Goal: Find specific page/section: Find specific page/section

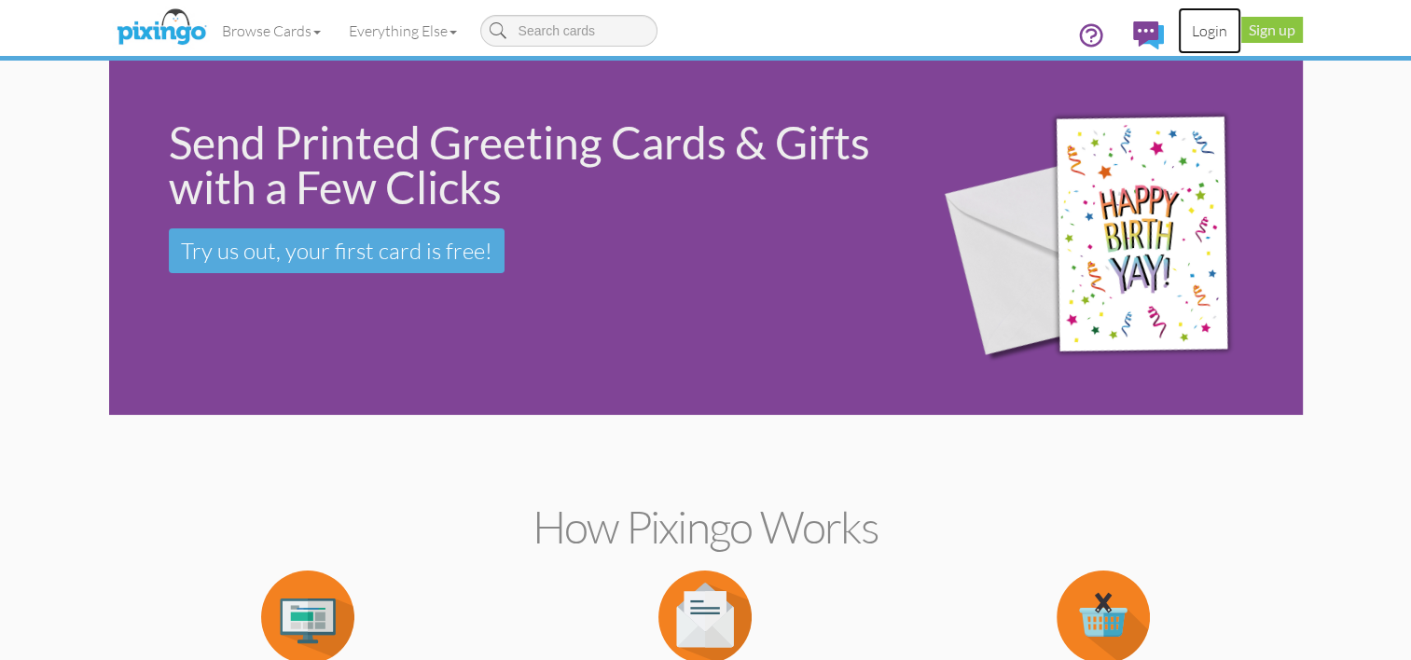
click at [1216, 33] on link "Login" at bounding box center [1209, 30] width 63 height 47
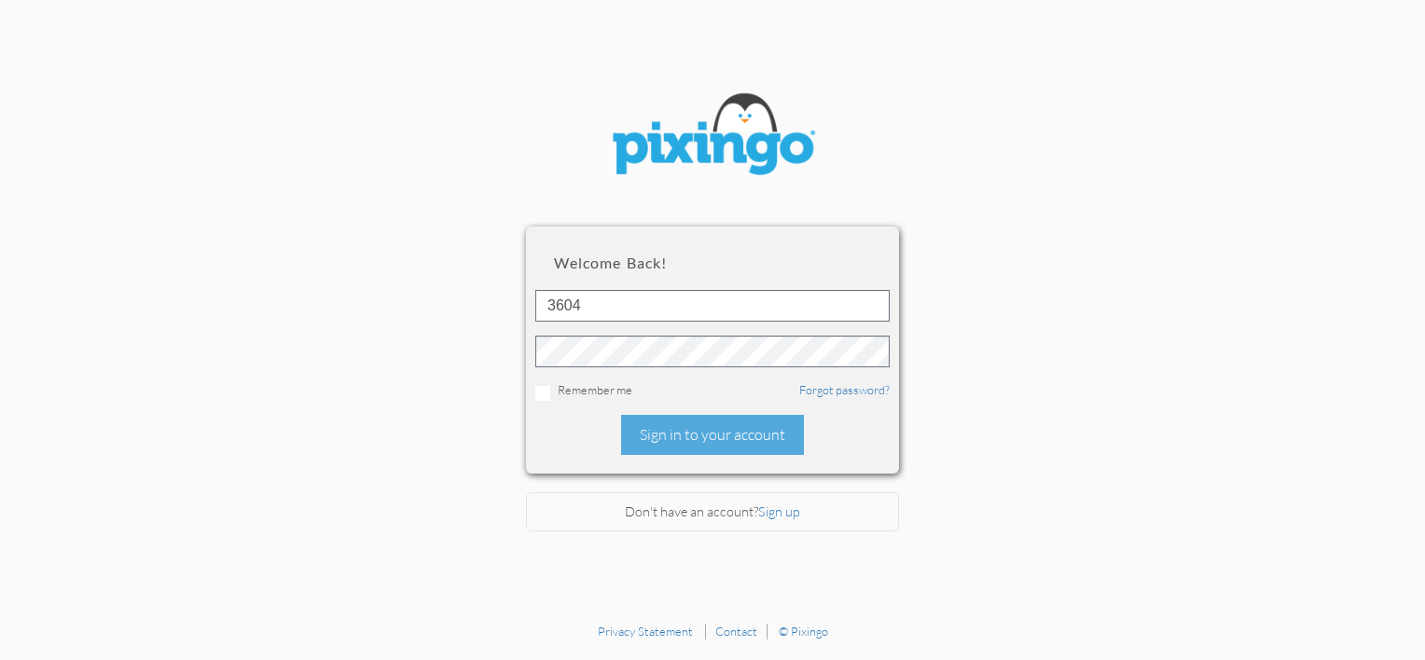
click at [746, 306] on input "3604" at bounding box center [712, 306] width 354 height 32
type input "4976"
click at [684, 442] on div "Sign in to your account" at bounding box center [712, 435] width 183 height 40
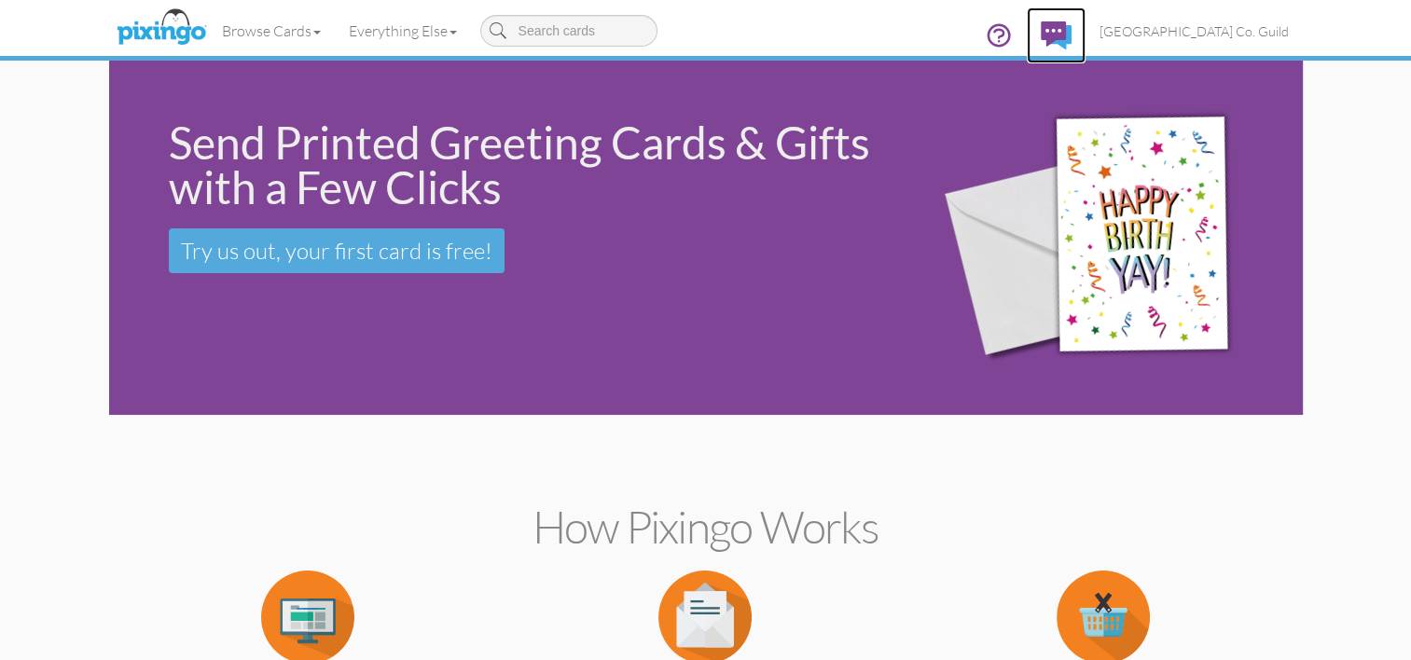
click at [1061, 37] on img at bounding box center [1056, 35] width 31 height 28
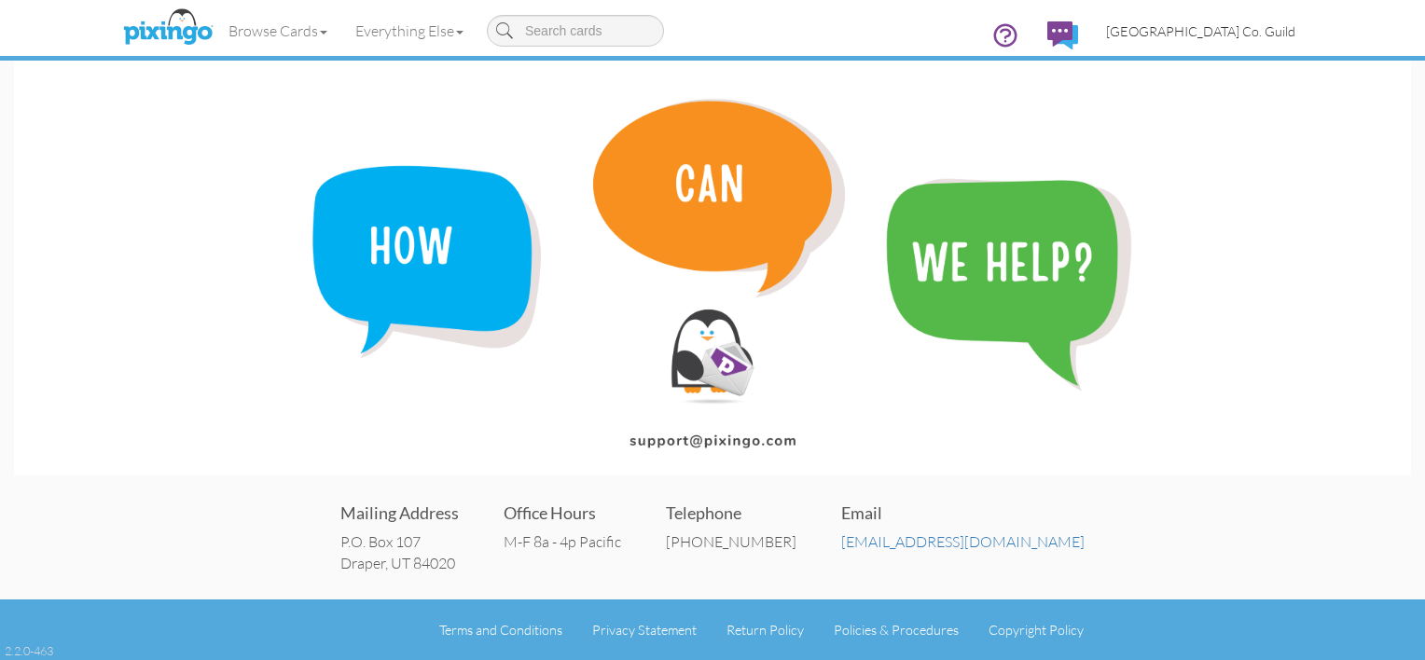
click at [1133, 30] on span "[GEOGRAPHIC_DATA] Co. Guild" at bounding box center [1200, 31] width 189 height 16
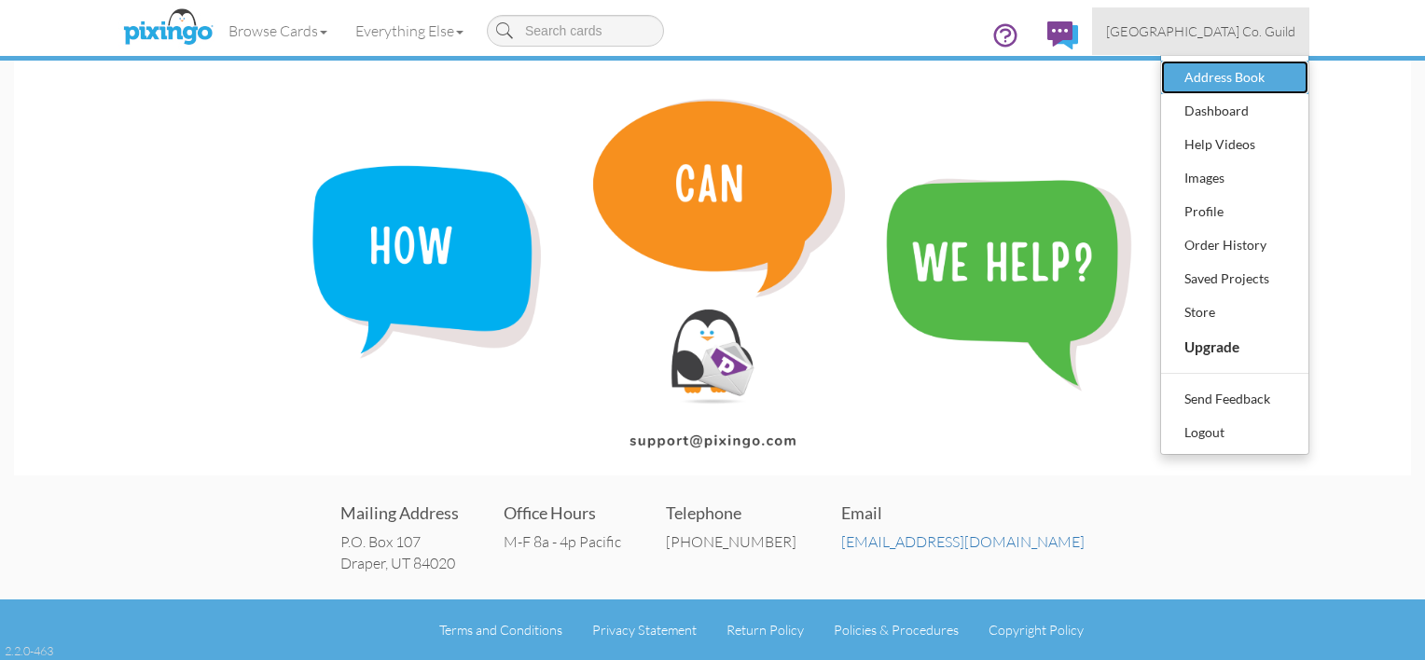
click at [1263, 74] on div "Address Book" at bounding box center [1235, 77] width 110 height 28
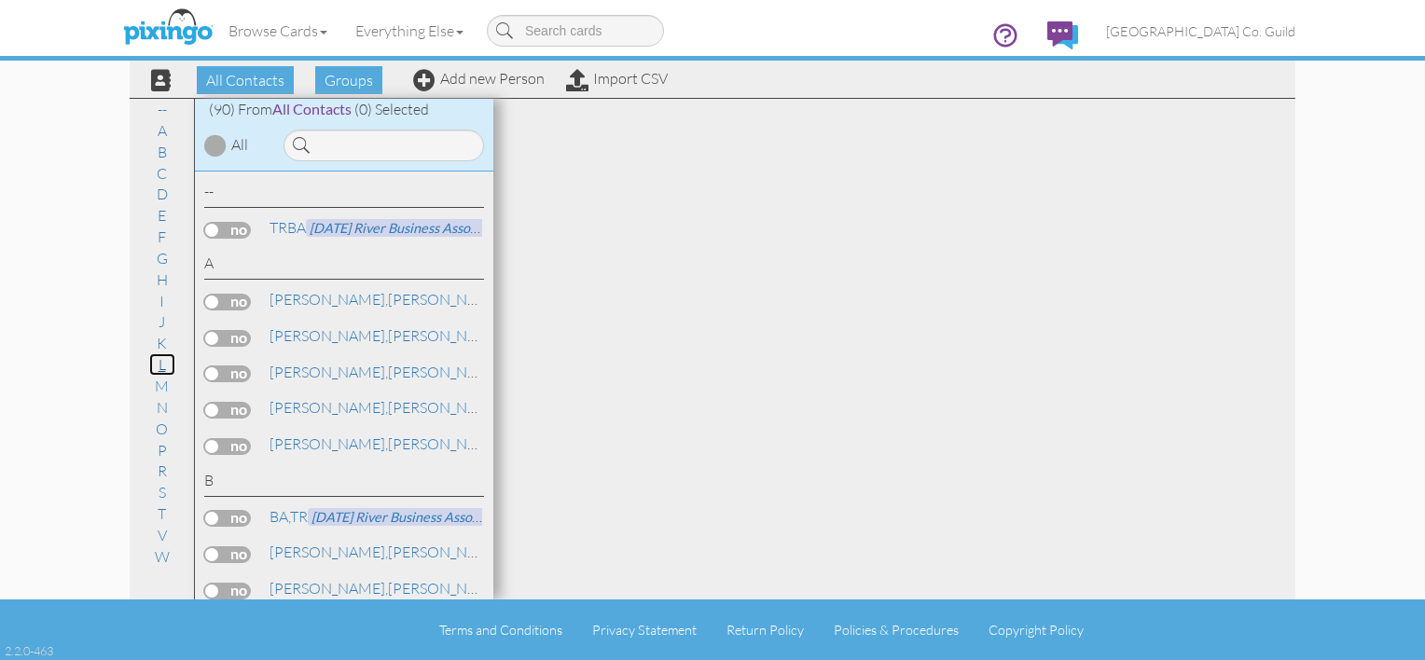
click at [160, 369] on link "L" at bounding box center [162, 364] width 26 height 22
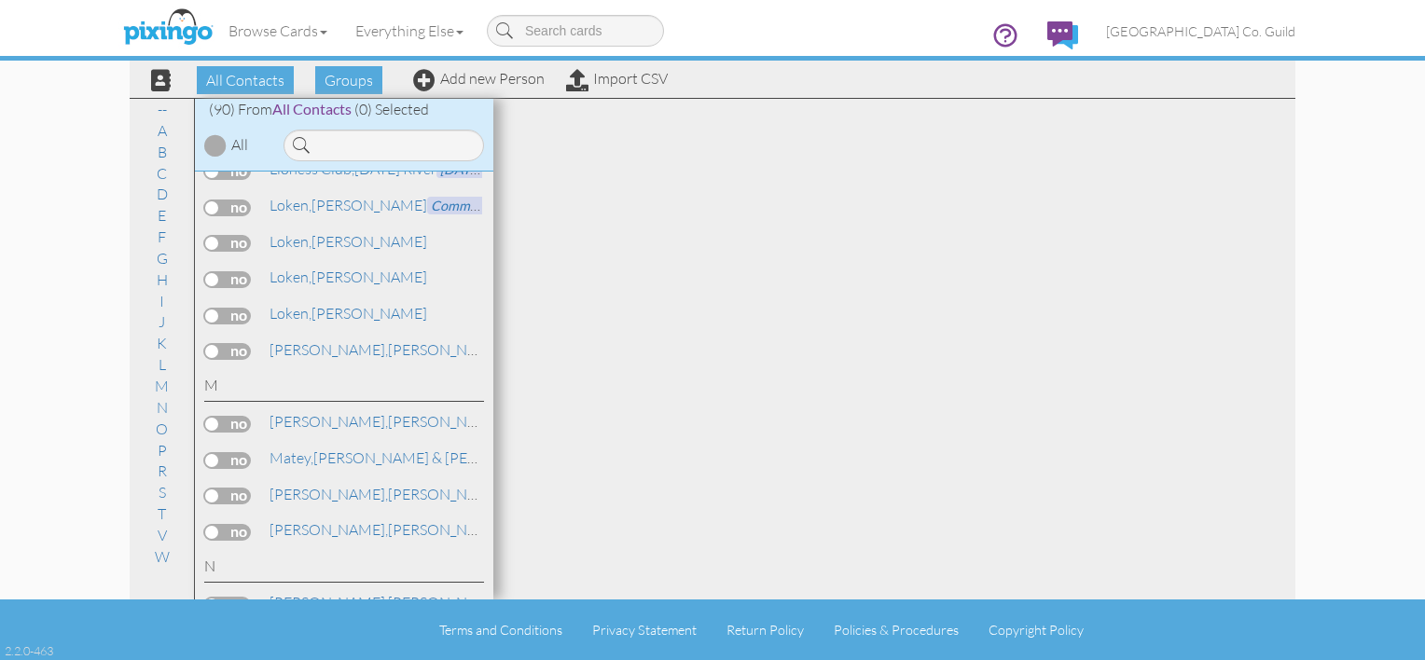
scroll to position [2328, 0]
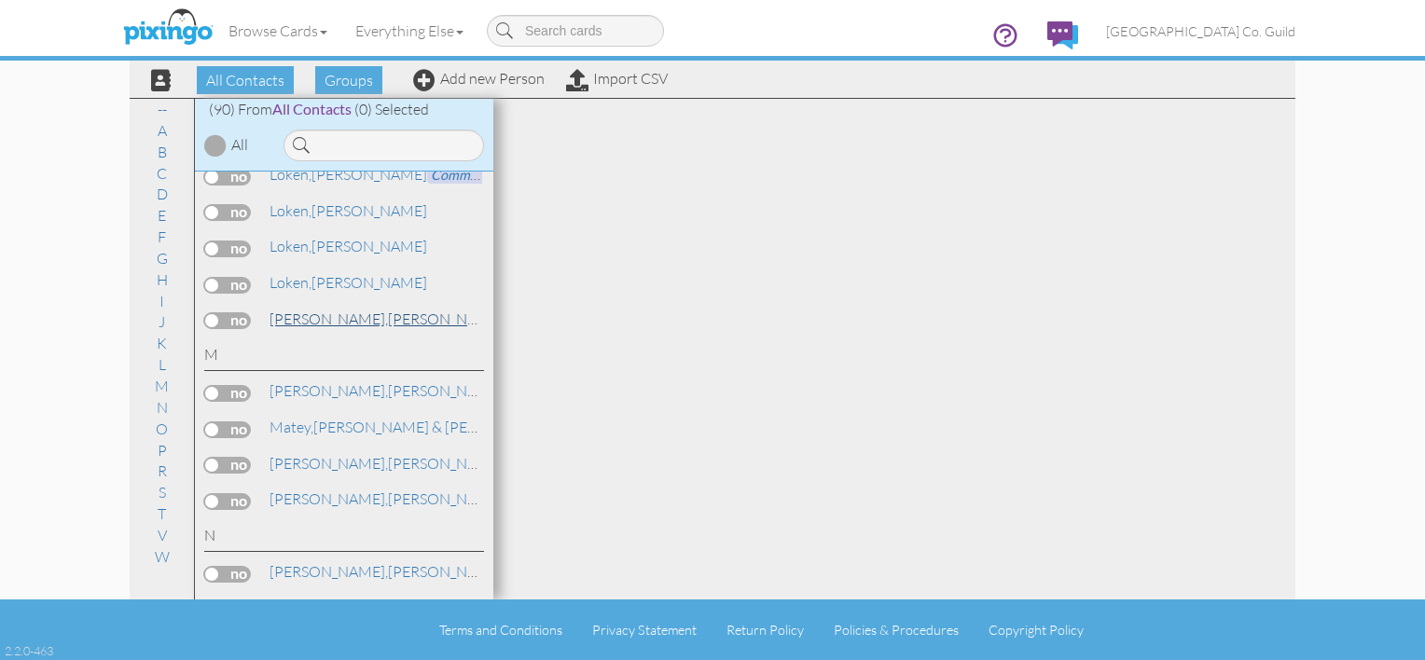
click at [305, 310] on span "[PERSON_NAME]," at bounding box center [329, 319] width 118 height 19
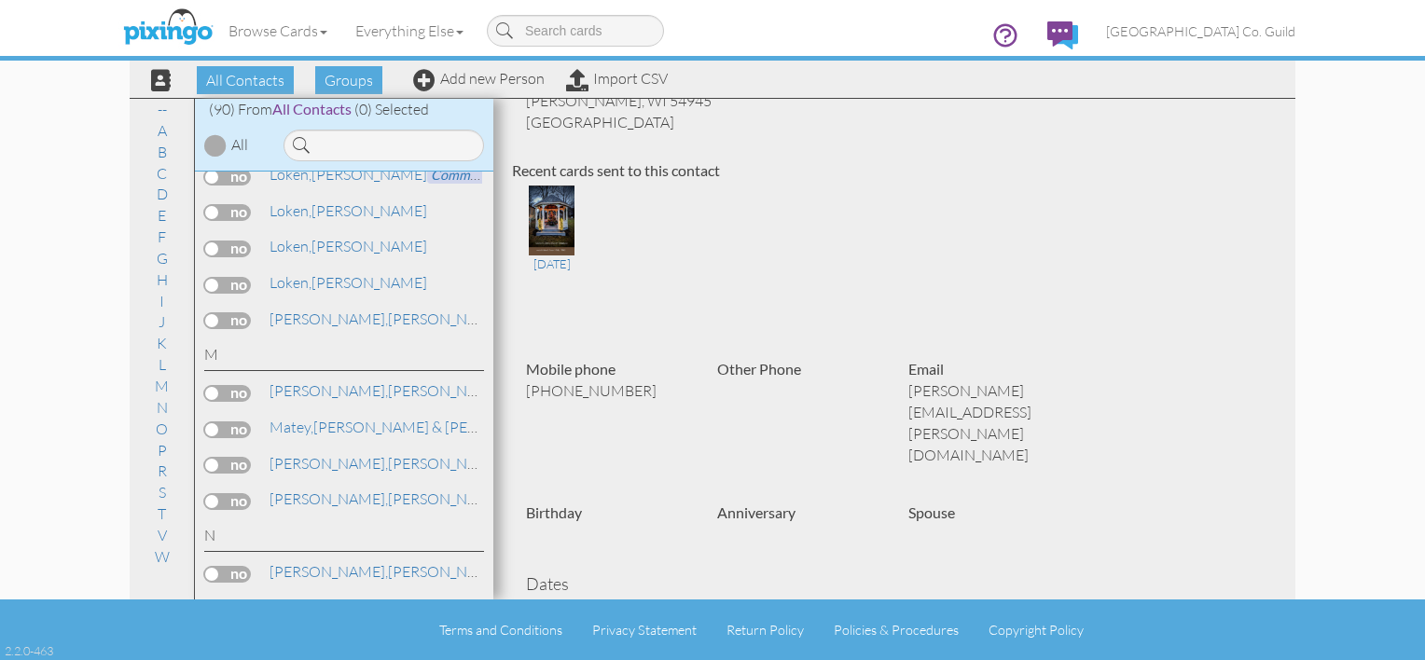
scroll to position [156, 0]
